Goal: Task Accomplishment & Management: Use online tool/utility

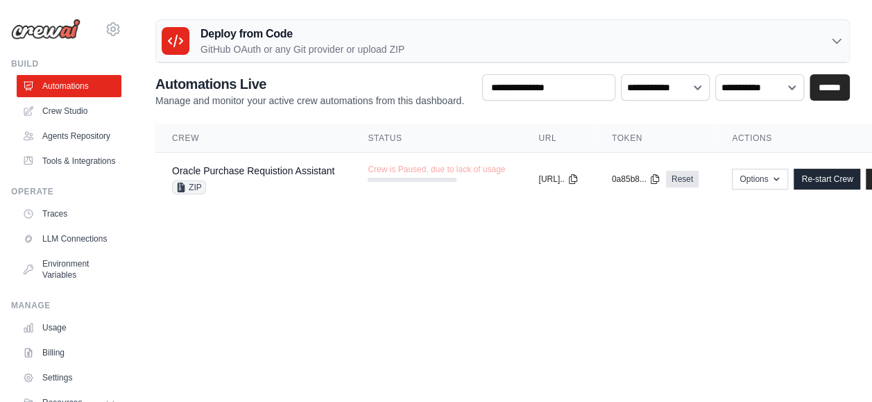
click at [53, 31] on img at bounding box center [45, 29] width 69 height 21
click at [105, 26] on icon at bounding box center [113, 29] width 17 height 17
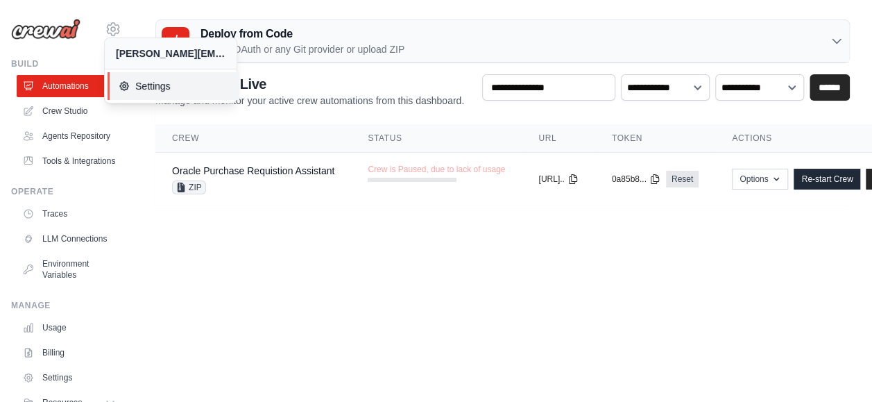
click at [142, 89] on span "Settings" at bounding box center [174, 86] width 110 height 14
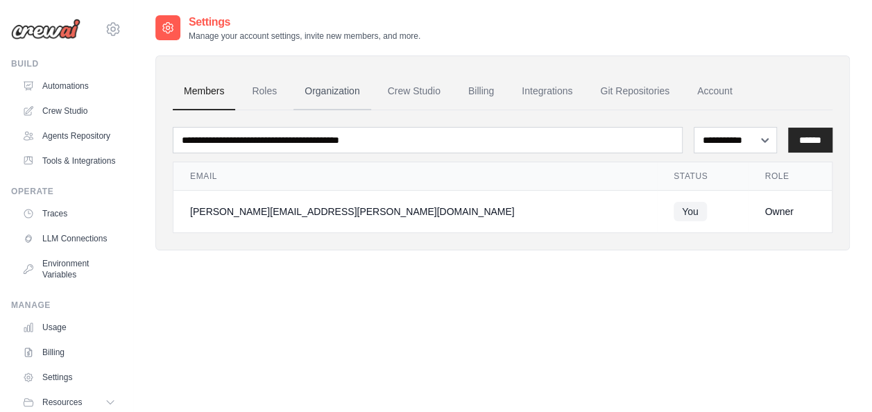
click at [316, 87] on link "Organization" at bounding box center [331, 91] width 77 height 37
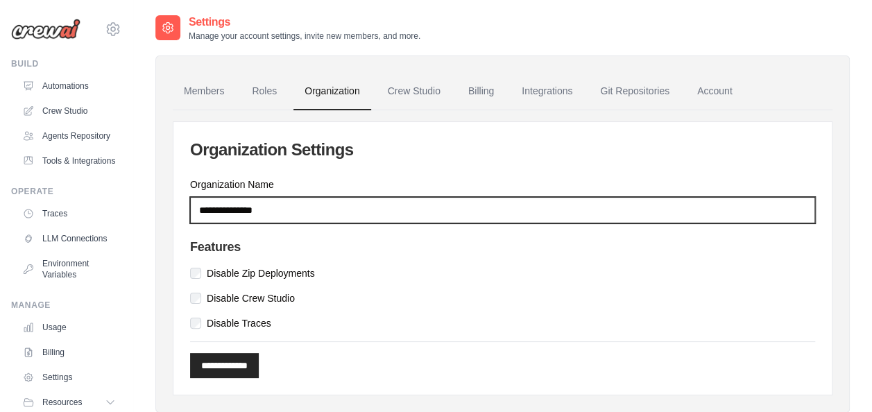
click at [304, 209] on input "**********" at bounding box center [502, 210] width 625 height 26
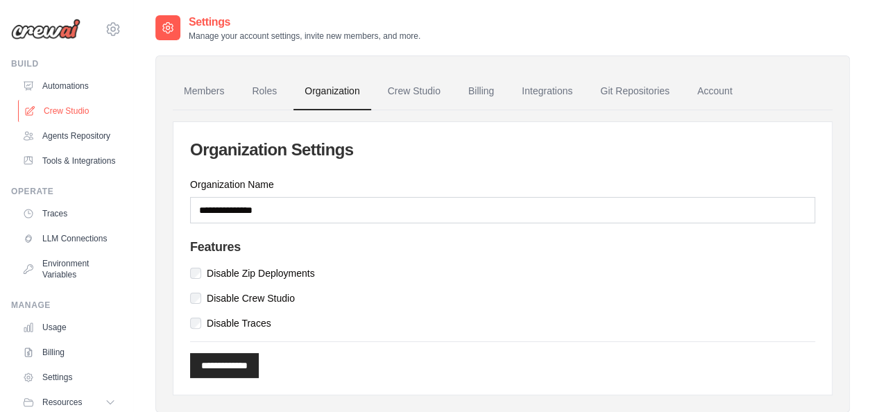
click at [60, 107] on link "Crew Studio" at bounding box center [70, 111] width 105 height 22
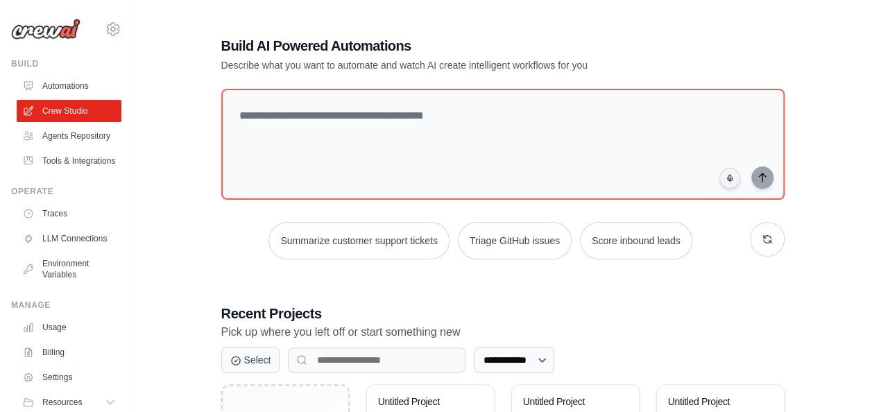
click at [35, 32] on img at bounding box center [45, 29] width 69 height 21
click at [110, 24] on icon at bounding box center [113, 29] width 17 height 17
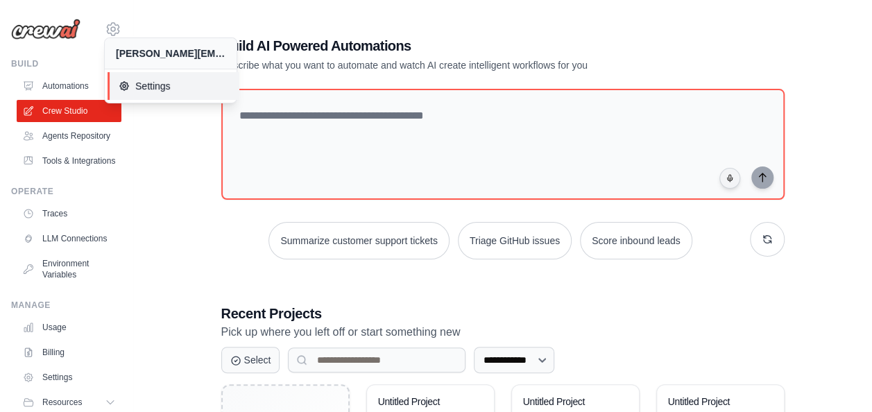
click at [137, 87] on span "Settings" at bounding box center [174, 86] width 110 height 14
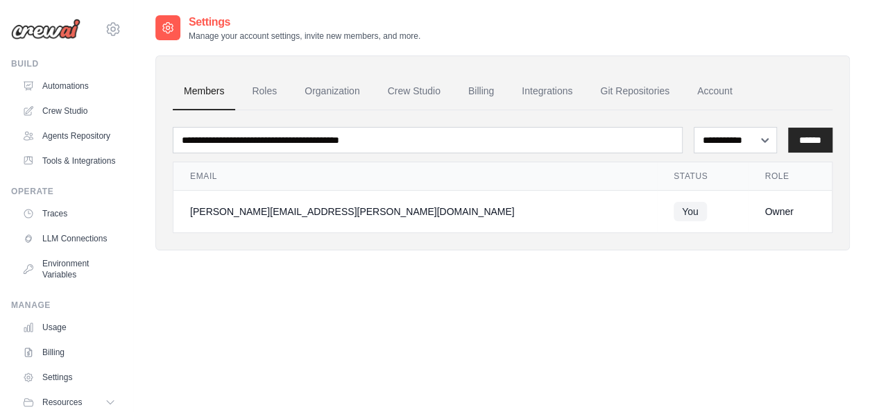
click at [486, 282] on div "**********" at bounding box center [502, 220] width 694 height 412
click at [85, 106] on link "Crew Studio" at bounding box center [70, 111] width 105 height 22
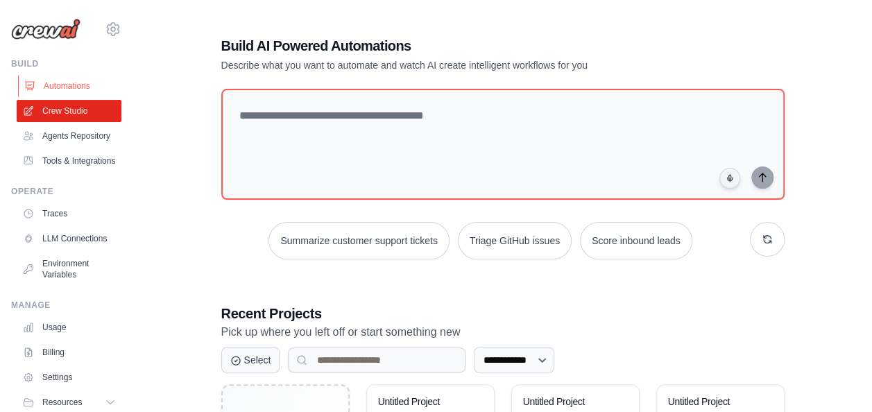
click at [74, 79] on link "Automations" at bounding box center [70, 86] width 105 height 22
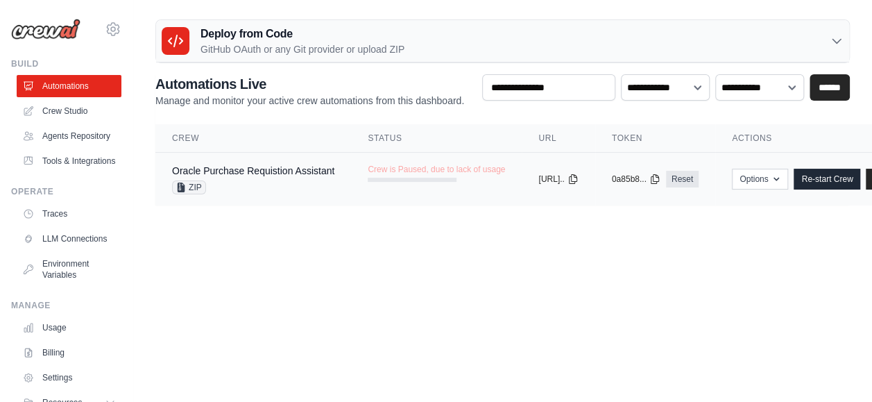
click at [451, 175] on div "Crew is Paused, due to lack of usage" at bounding box center [436, 173] width 137 height 18
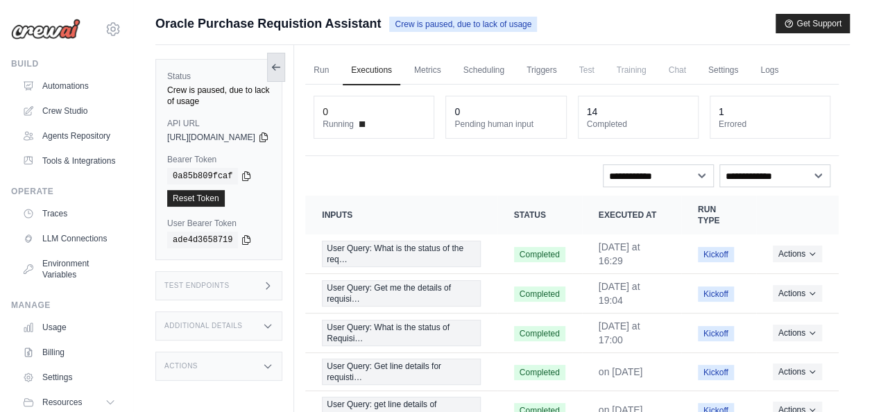
click at [282, 67] on icon at bounding box center [276, 67] width 11 height 11
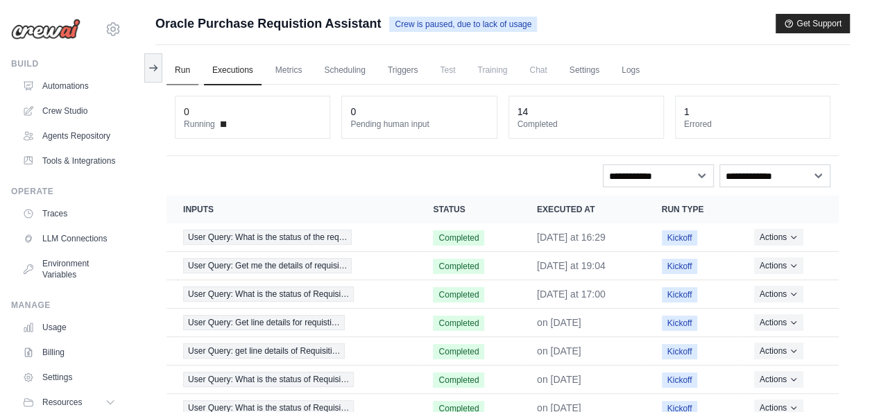
click at [179, 69] on link "Run" at bounding box center [182, 70] width 32 height 29
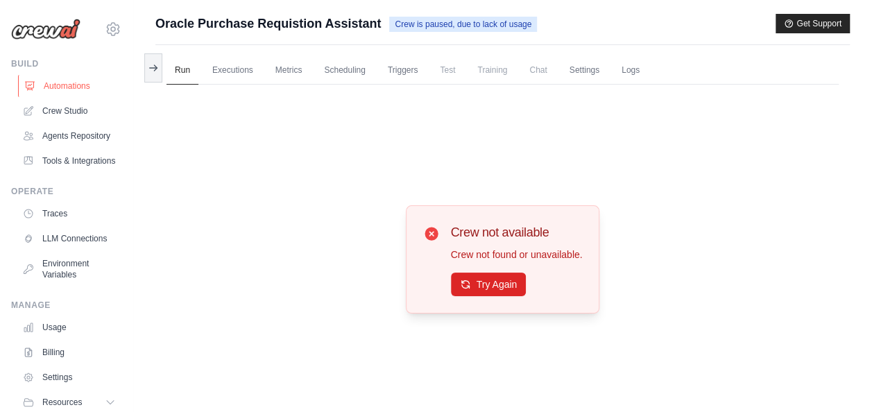
click at [61, 82] on link "Automations" at bounding box center [70, 86] width 105 height 22
